Goal: Task Accomplishment & Management: Manage account settings

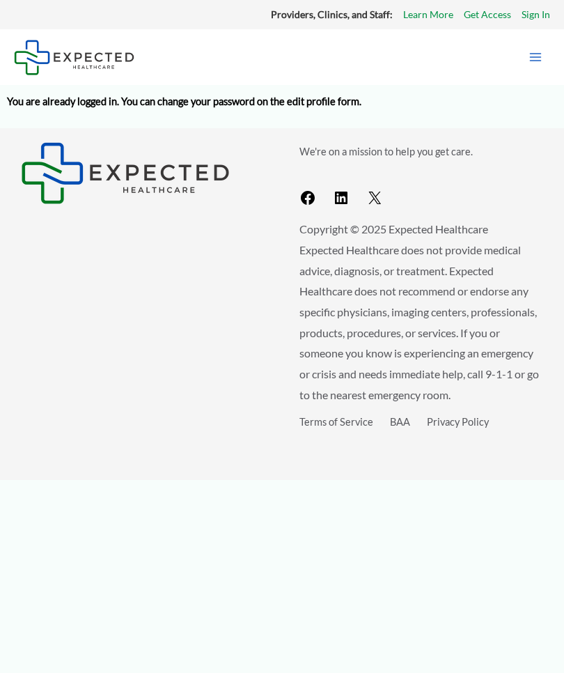
click at [222, 72] on button "Main Menu" at bounding box center [535, 56] width 29 height 29
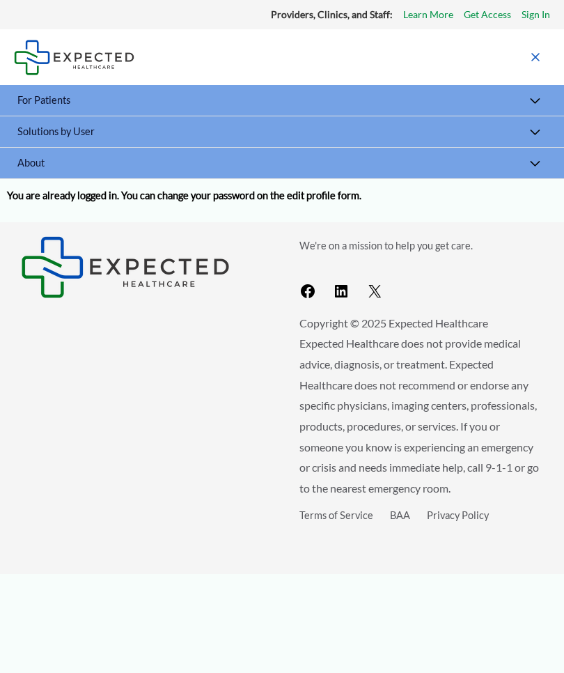
click at [222, 105] on button "Menu Toggle" at bounding box center [535, 101] width 30 height 33
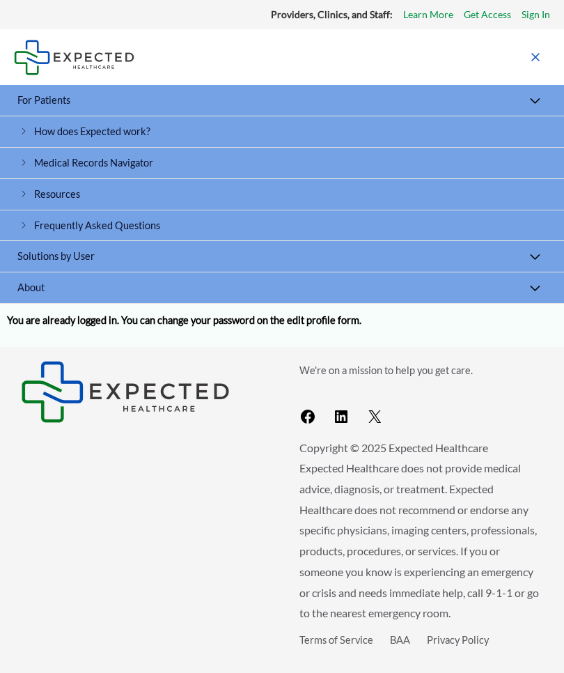
click at [222, 168] on link "Medical Records Navigator" at bounding box center [282, 163] width 564 height 31
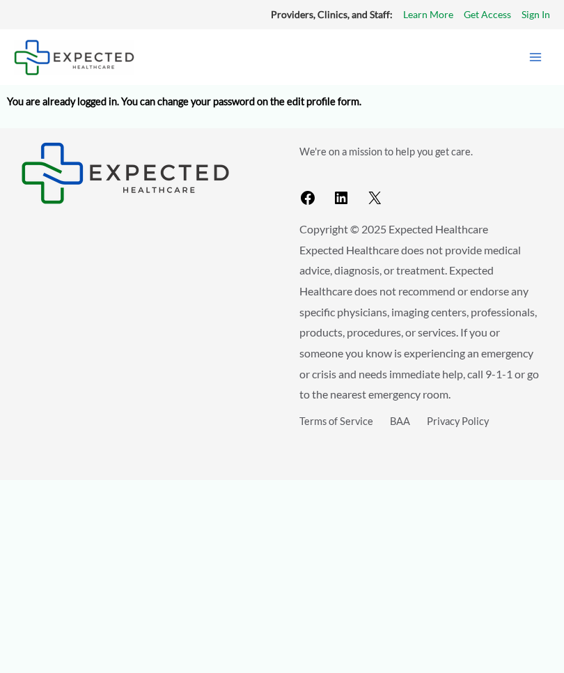
click at [534, 66] on button "Main Menu" at bounding box center [535, 56] width 29 height 29
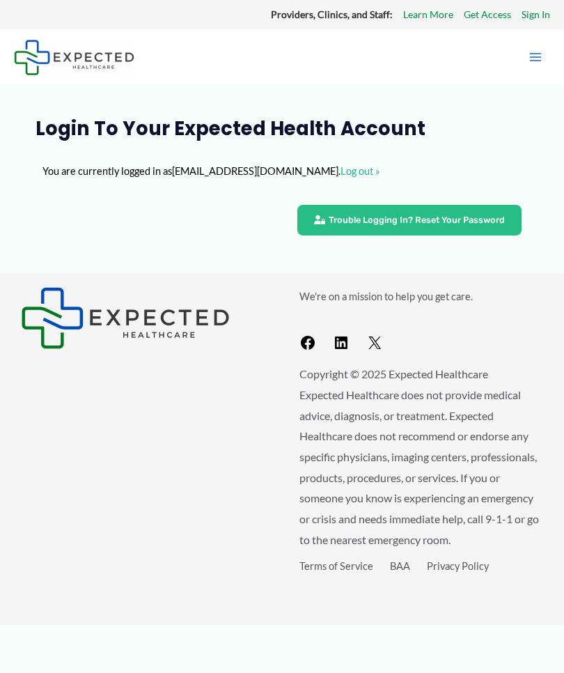
click at [540, 17] on link "Sign In" at bounding box center [535, 15] width 29 height 18
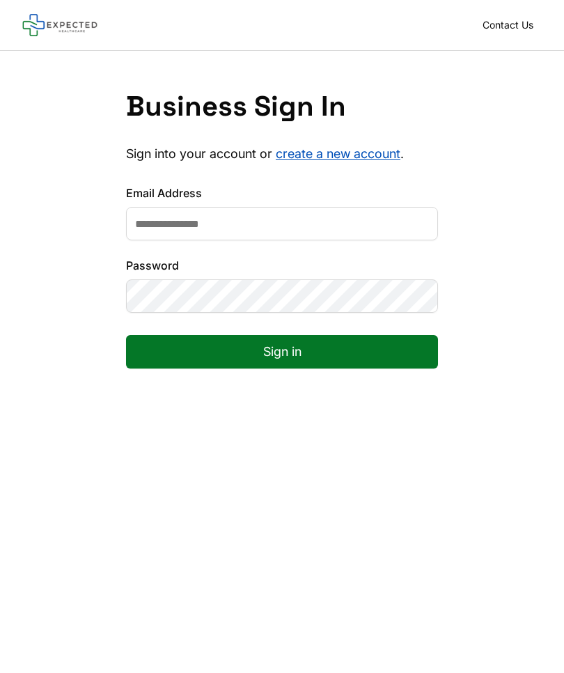
click at [318, 233] on input "Email Address" at bounding box center [282, 223] width 312 height 33
type input "**********"
click at [282, 352] on button "Sign in" at bounding box center [282, 351] width 312 height 33
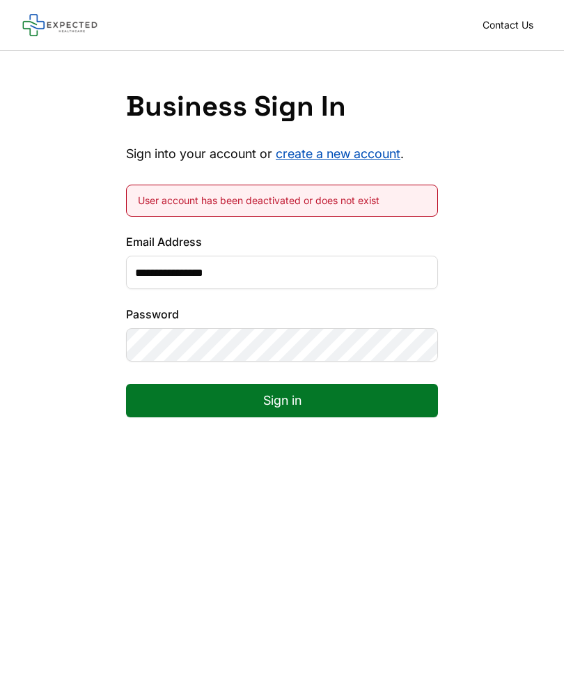
click at [311, 405] on button "Sign in" at bounding box center [282, 400] width 312 height 33
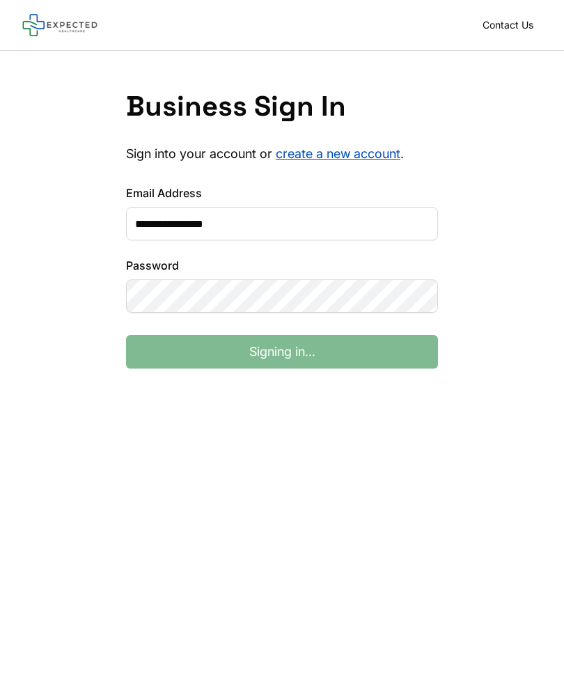
click at [311, 405] on div "**********" at bounding box center [282, 240] width 564 height 379
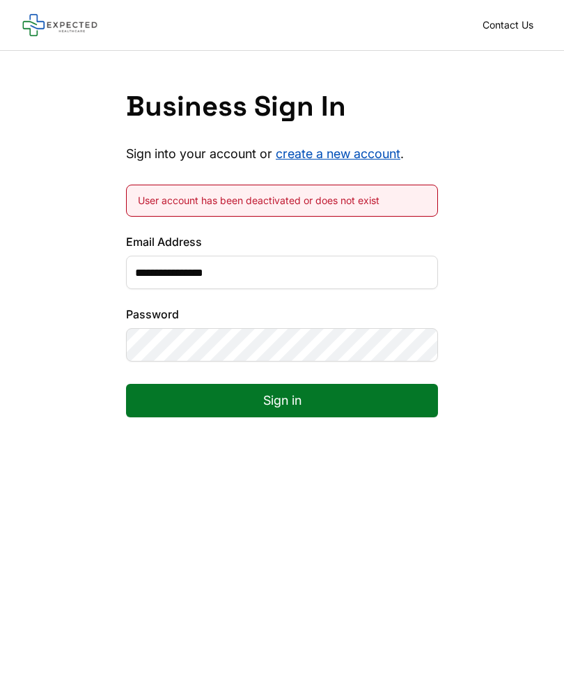
click at [300, 387] on button "Sign in" at bounding box center [282, 400] width 312 height 33
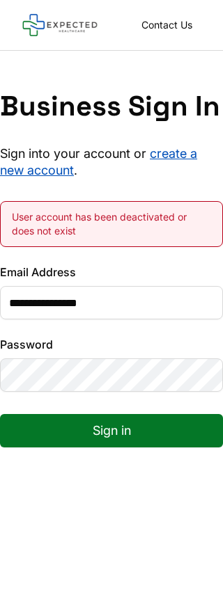
click at [210, 10] on header "Contact Us" at bounding box center [111, 25] width 223 height 51
